Goal: Navigation & Orientation: Find specific page/section

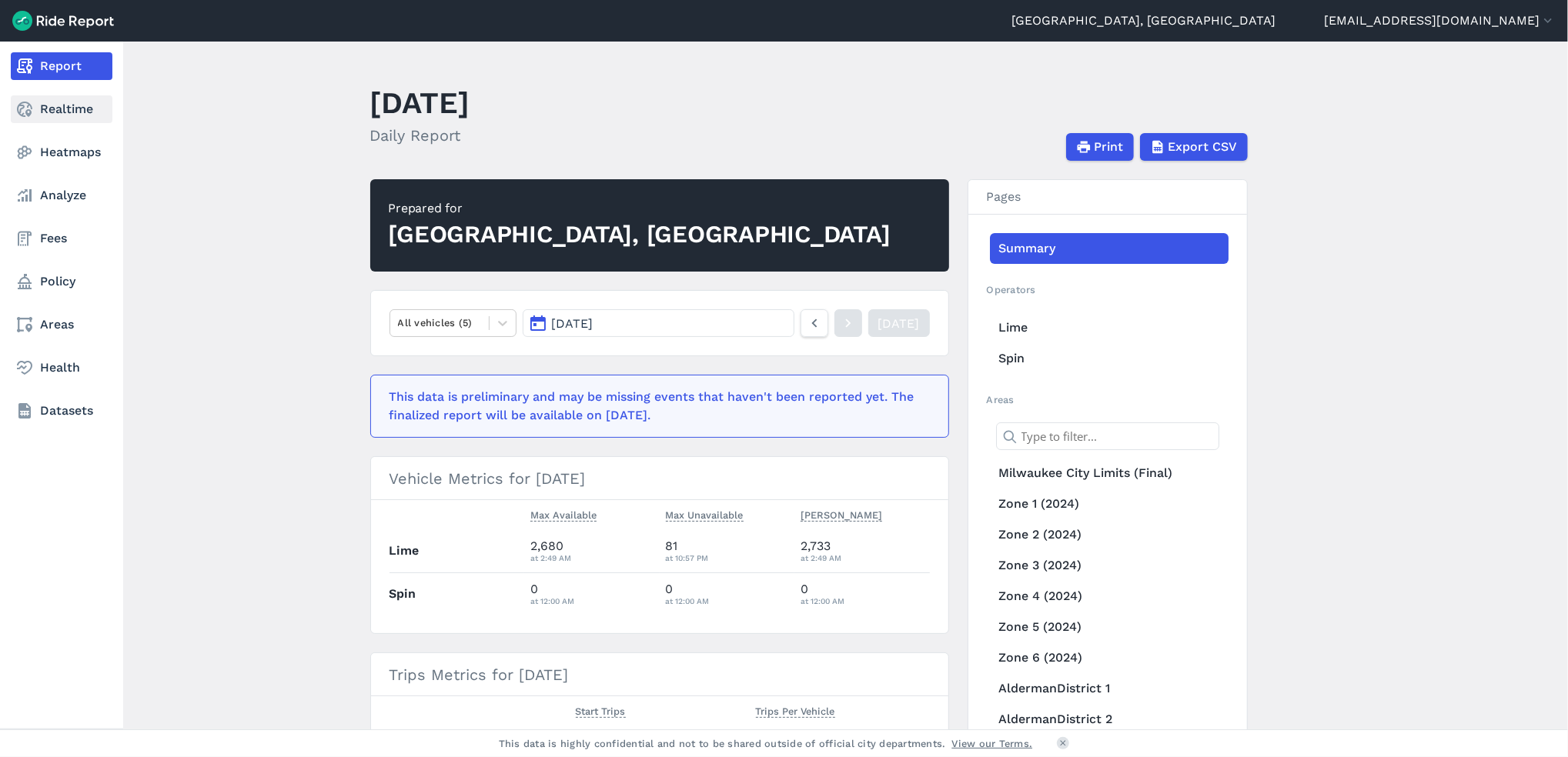
click at [72, 115] on link "Realtime" at bounding box center [61, 109] width 102 height 27
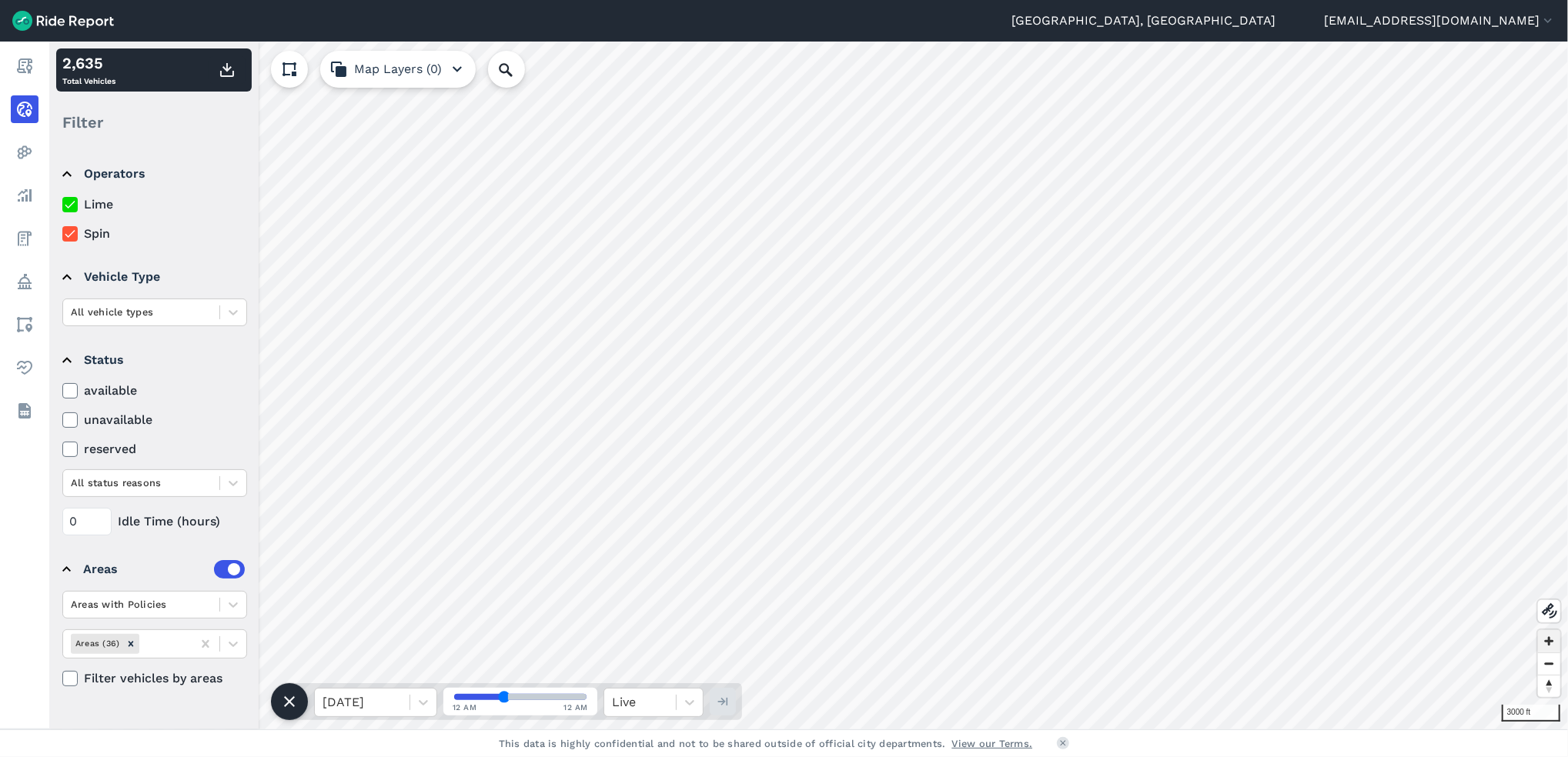
click at [1553, 652] on span "Zoom in" at bounding box center [1549, 641] width 22 height 22
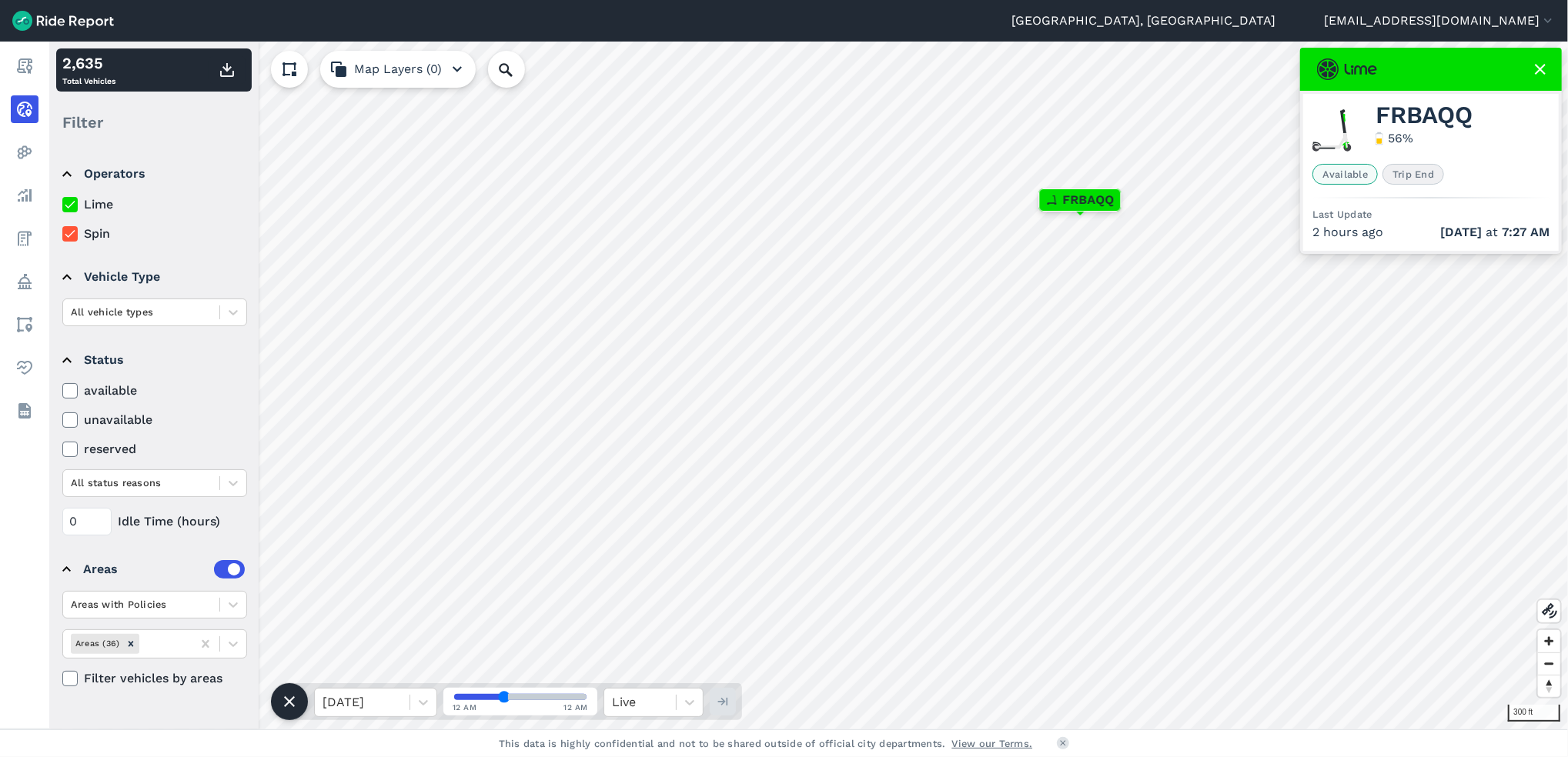
click at [899, 0] on html "[GEOGRAPHIC_DATA], [GEOGRAPHIC_DATA] [EMAIL_ADDRESS][DOMAIN_NAME] Settings Term…" at bounding box center [784, 378] width 1568 height 757
